Goal: Book appointment/travel/reservation

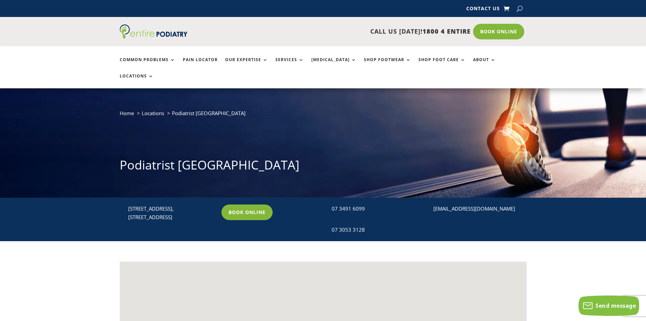
click at [203, 58] on link "Pain Locator" at bounding box center [200, 64] width 35 height 15
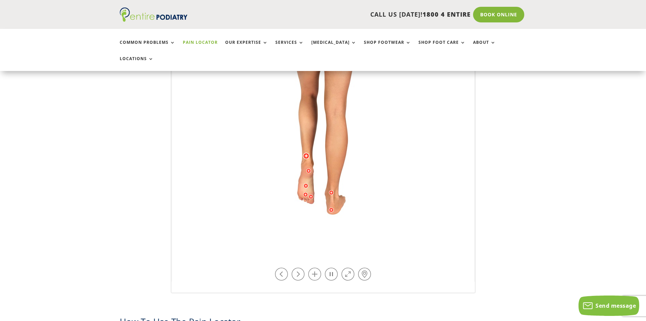
scroll to position [190, 0]
click at [382, 164] on img at bounding box center [323, 113] width 187 height 271
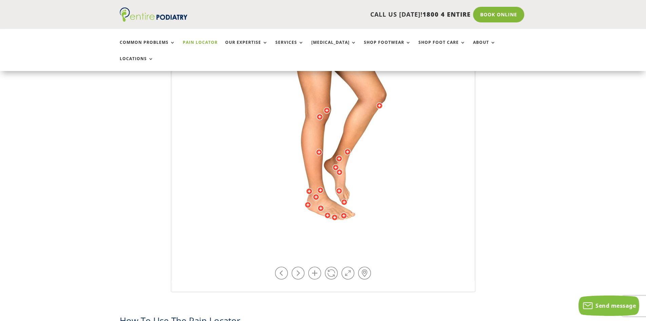
drag, startPoint x: 395, startPoint y: 174, endPoint x: 345, endPoint y: 206, distance: 58.9
click at [345, 206] on img at bounding box center [323, 113] width 187 height 271
click at [320, 205] on div at bounding box center [321, 208] width 7 height 7
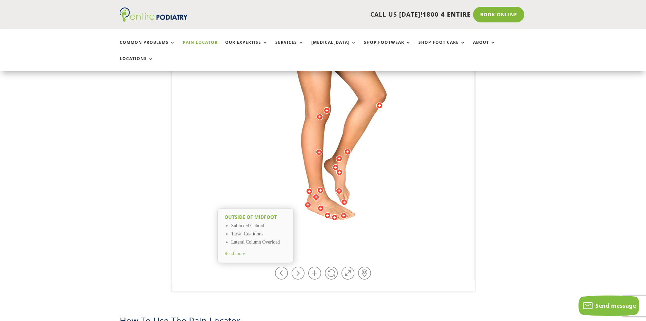
click at [329, 212] on div at bounding box center [327, 215] width 7 height 7
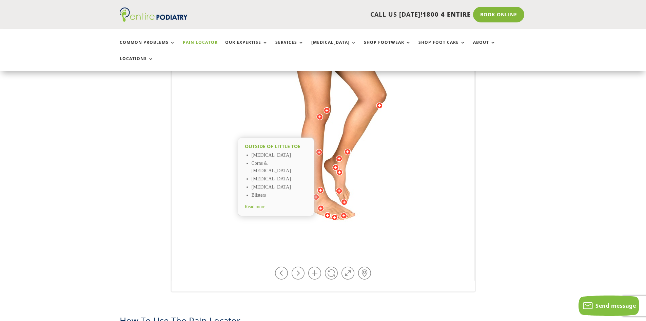
click at [321, 205] on div at bounding box center [321, 208] width 7 height 7
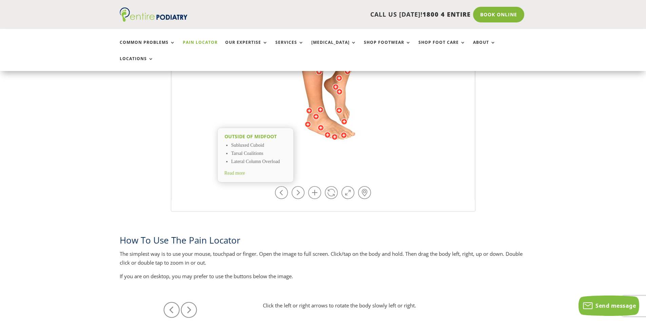
scroll to position [271, 0]
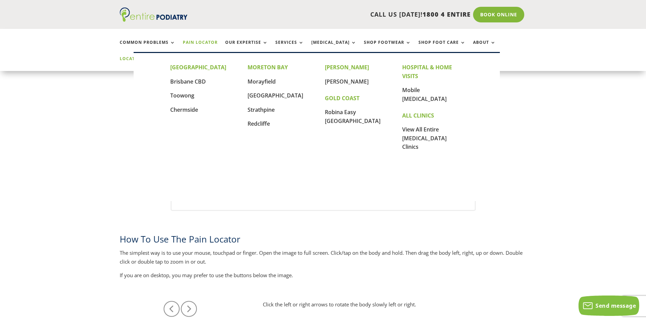
click at [154, 56] on link "Locations" at bounding box center [137, 63] width 34 height 15
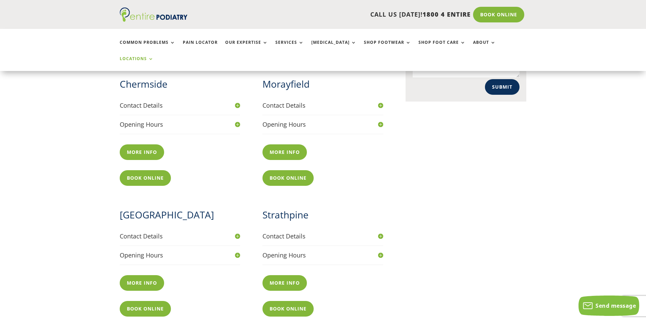
scroll to position [434, 0]
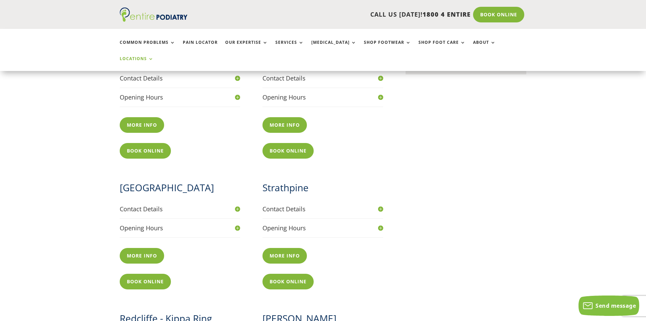
click at [241, 203] on div "North Lakes Contact Details Phone 07 3491 6099 Fax 07 3053 3128 Address 1051B/1…" at bounding box center [252, 235] width 264 height 131
click at [238, 224] on h4 "Opening Hours" at bounding box center [180, 228] width 121 height 8
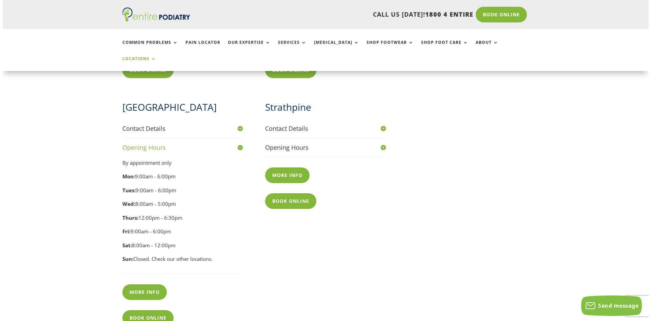
scroll to position [516, 0]
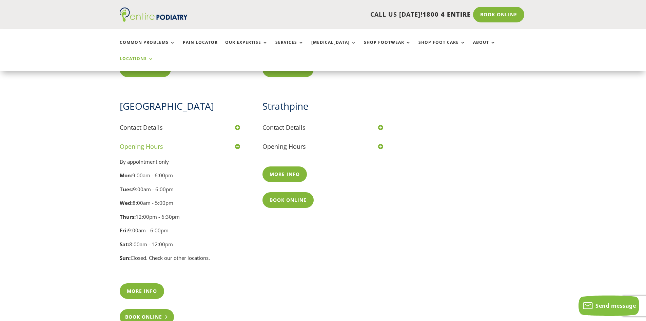
click at [153, 309] on link "Book Online" at bounding box center [147, 317] width 55 height 16
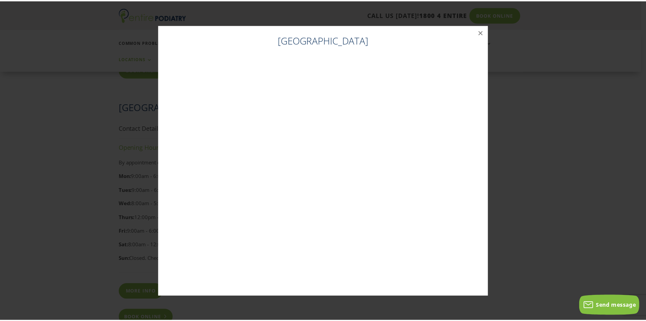
scroll to position [515, 0]
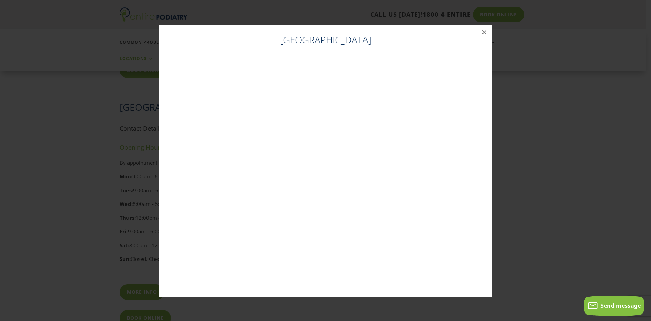
click at [556, 144] on div "[GEOGRAPHIC_DATA] ×" at bounding box center [326, 160] width 646 height 285
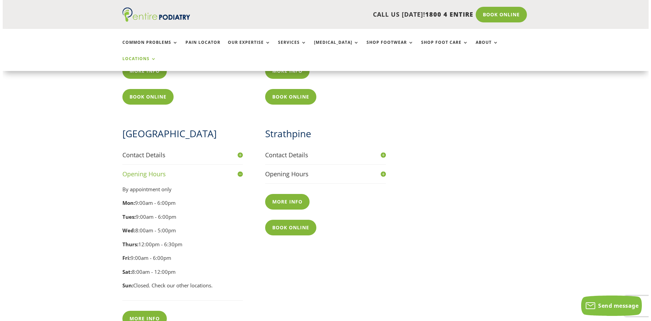
scroll to position [488, 0]
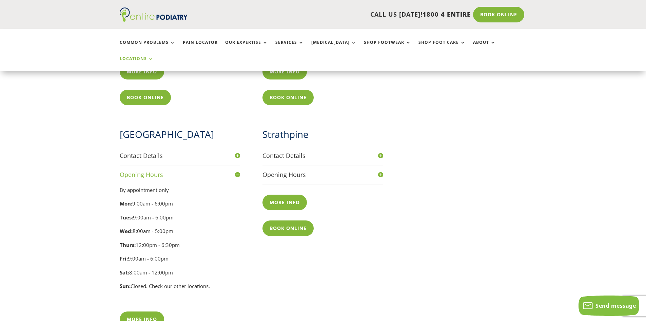
click at [236, 151] on h4 "Contact Details" at bounding box center [180, 155] width 121 height 8
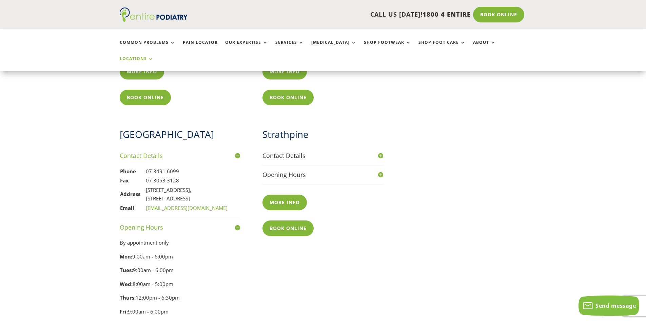
drag, startPoint x: 199, startPoint y: 165, endPoint x: 147, endPoint y: 164, distance: 52.3
click at [147, 185] on td "1051B/1 N Lakes Drive, North Lakes, Mango Hill Q 4509" at bounding box center [187, 194] width 82 height 18
copy td "1051B/1 N Lakes Drive"
click at [233, 151] on h4 "Contact Details" at bounding box center [180, 155] width 121 height 8
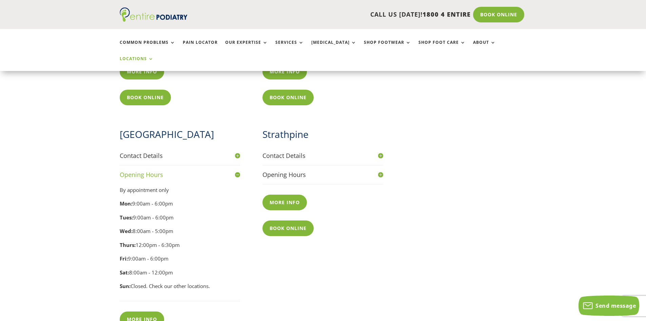
click at [237, 170] on h4 "Opening Hours" at bounding box center [180, 174] width 121 height 8
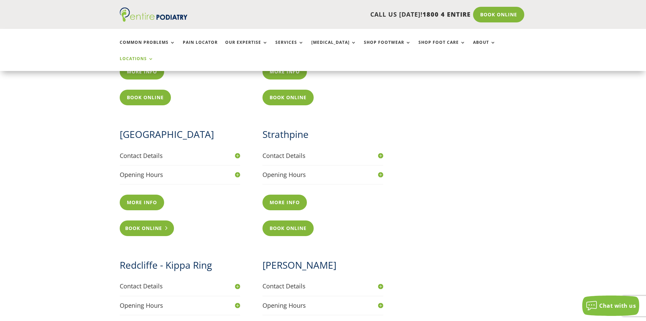
click at [160, 220] on link "Book Online" at bounding box center [147, 228] width 55 height 16
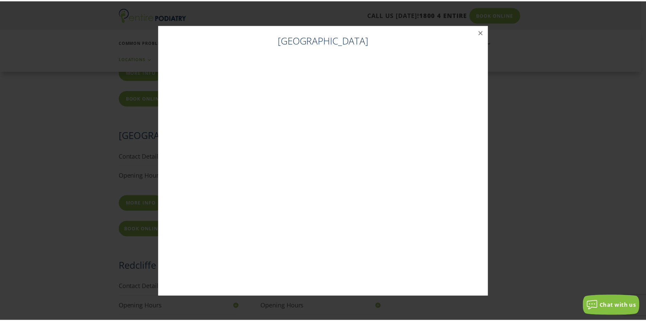
scroll to position [487, 0]
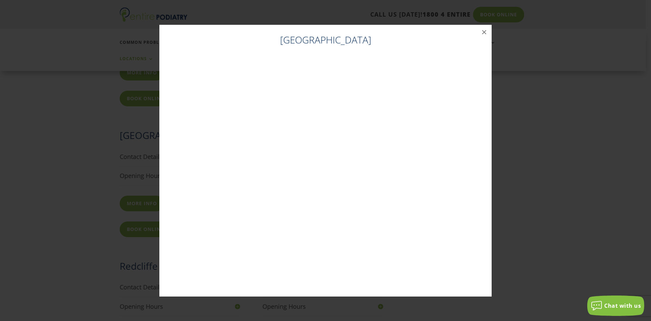
click at [62, 46] on div "North Lakes ×" at bounding box center [326, 160] width 646 height 285
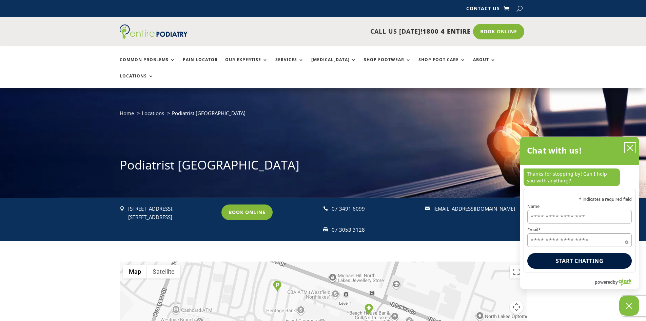
click at [632, 147] on icon "close chatbox" at bounding box center [630, 147] width 7 height 7
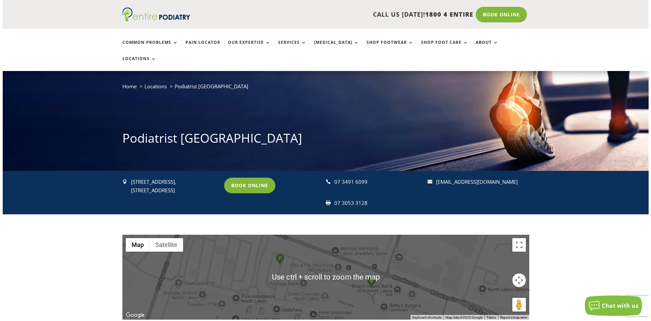
scroll to position [27, 0]
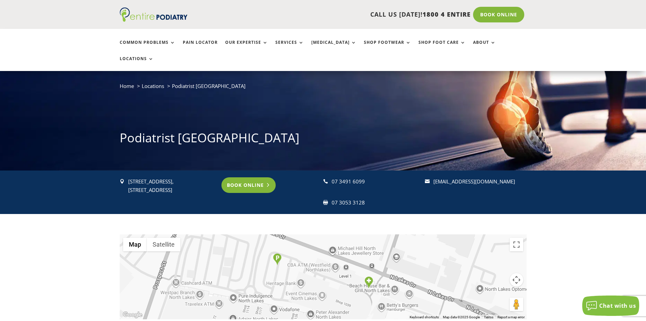
click at [262, 177] on link "Book Online" at bounding box center [249, 185] width 55 height 16
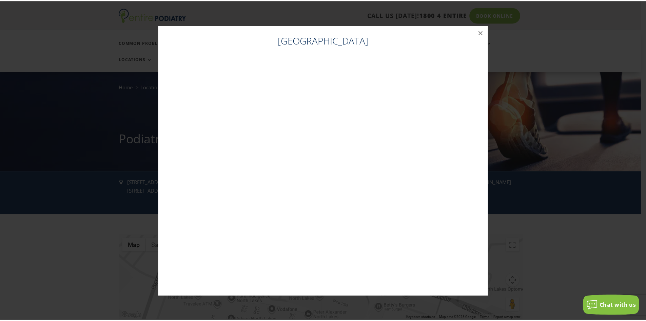
scroll to position [26, 0]
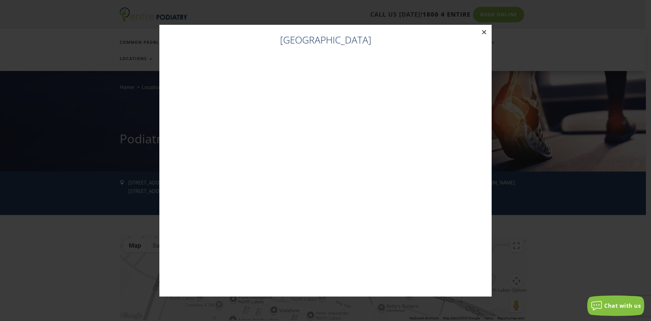
click at [487, 32] on button "×" at bounding box center [484, 32] width 15 height 15
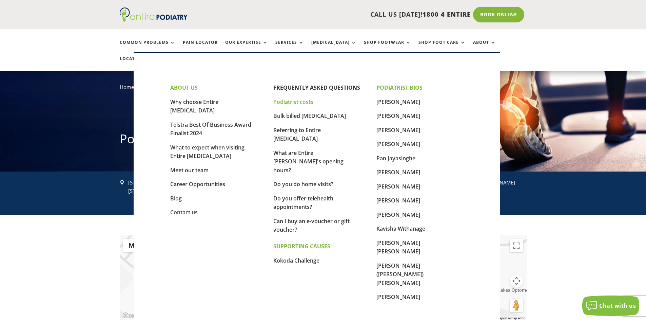
click at [297, 103] on link "Podiatrist costs" at bounding box center [293, 101] width 40 height 7
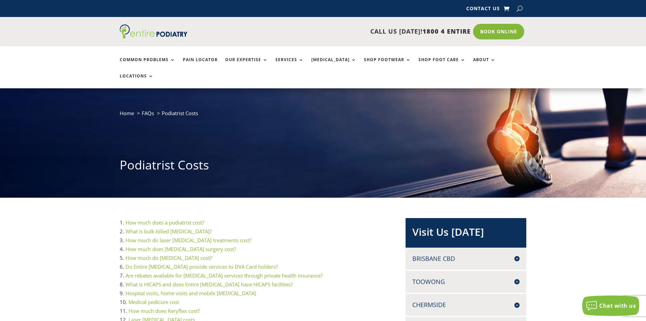
click at [520, 9] on button "button" at bounding box center [520, 8] width 6 height 10
click at [444, 11] on input "search" at bounding box center [472, 9] width 73 height 6
type input "******"
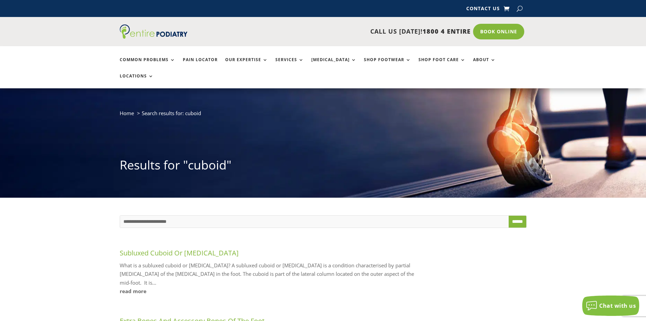
click at [136, 287] on link "read more" at bounding box center [272, 291] width 305 height 9
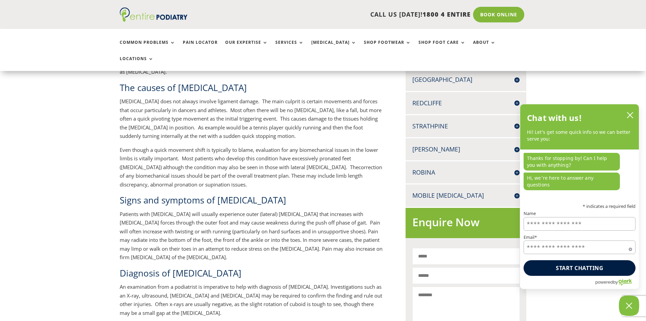
scroll to position [271, 0]
click at [632, 118] on icon "close chatbox" at bounding box center [630, 114] width 5 height 5
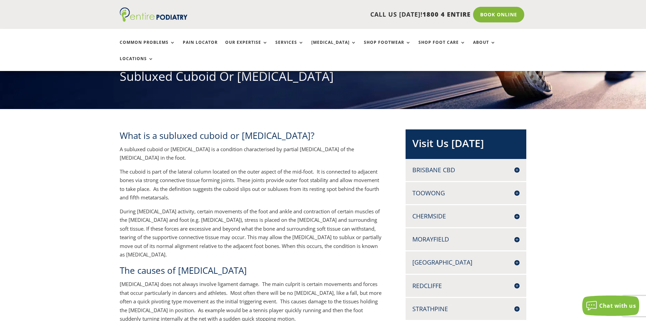
scroll to position [0, 0]
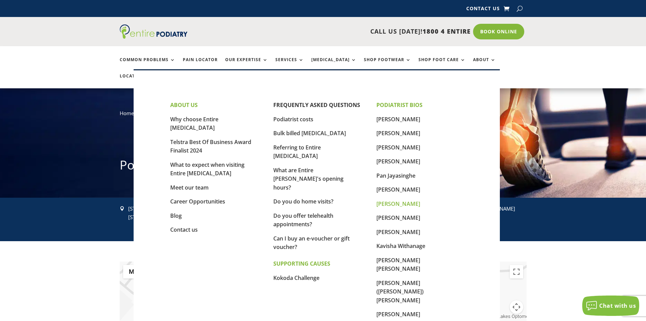
click at [408, 204] on link "[PERSON_NAME]" at bounding box center [399, 203] width 44 height 7
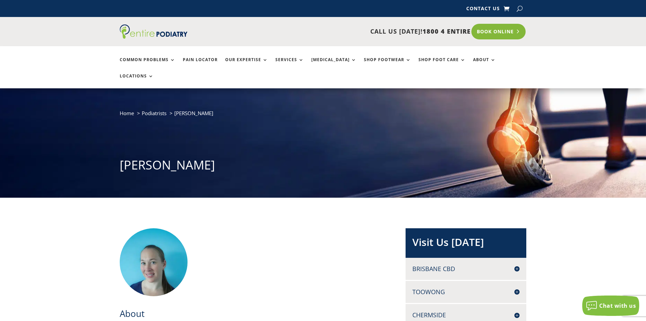
click at [493, 34] on link "Book Online" at bounding box center [499, 32] width 55 height 16
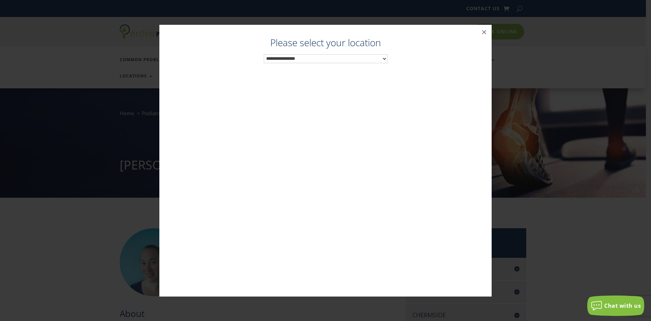
click at [381, 59] on select "**********" at bounding box center [326, 58] width 124 height 9
